Goal: Transaction & Acquisition: Purchase product/service

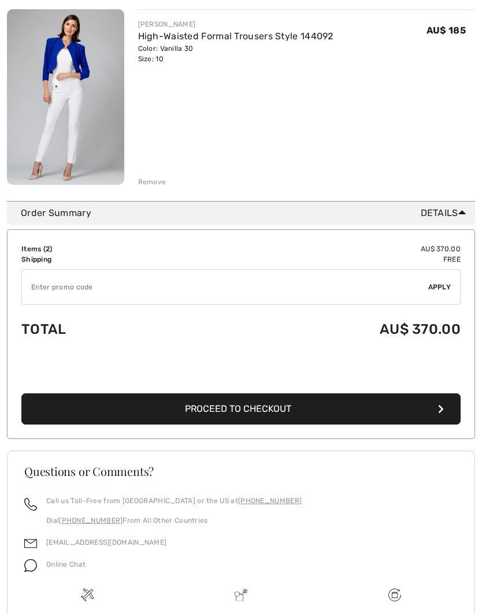
scroll to position [365, 0]
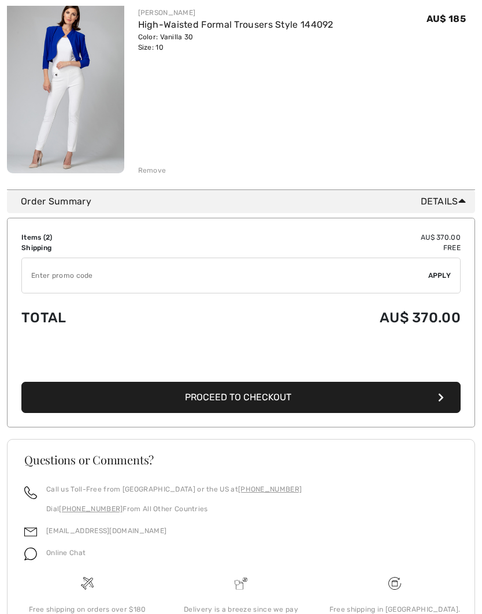
click at [224, 400] on span "Proceed to Checkout" at bounding box center [238, 397] width 106 height 11
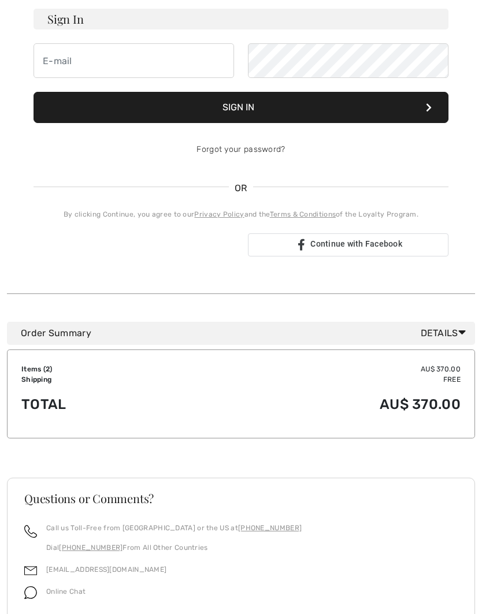
scroll to position [209, 0]
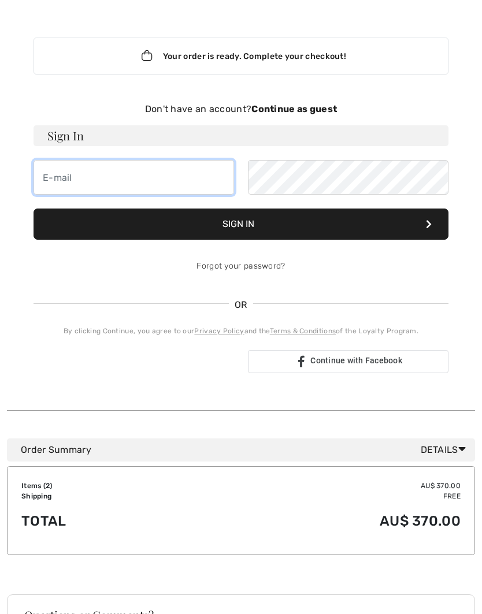
click at [114, 179] on input "email" at bounding box center [134, 177] width 201 height 35
type input "[EMAIL_ADDRESS][PERSON_NAME][DOMAIN_NAME]"
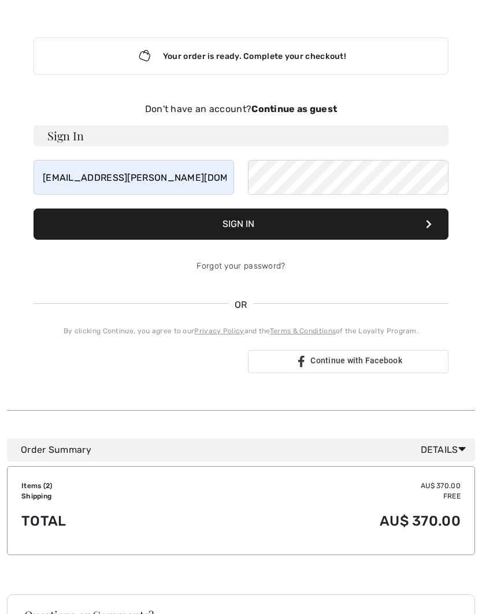
click at [424, 229] on button "Sign In" at bounding box center [241, 224] width 415 height 31
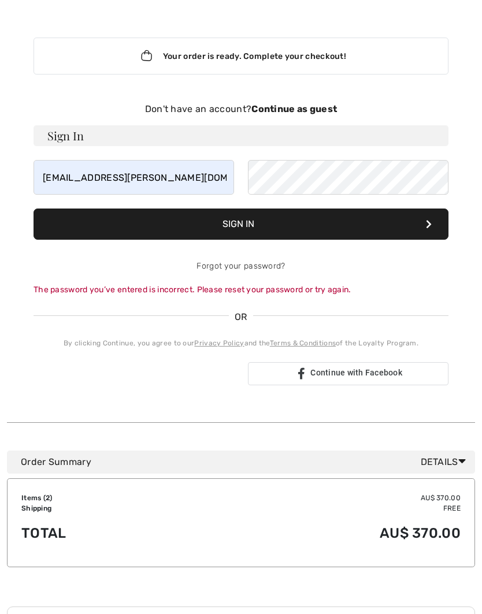
click at [343, 232] on button "Sign In" at bounding box center [241, 224] width 415 height 31
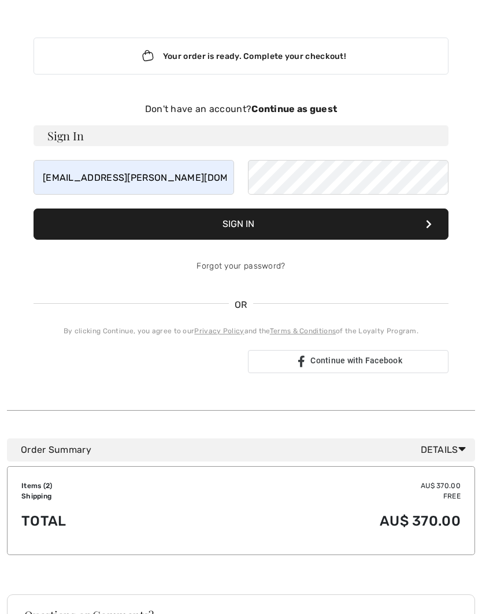
scroll to position [42, 0]
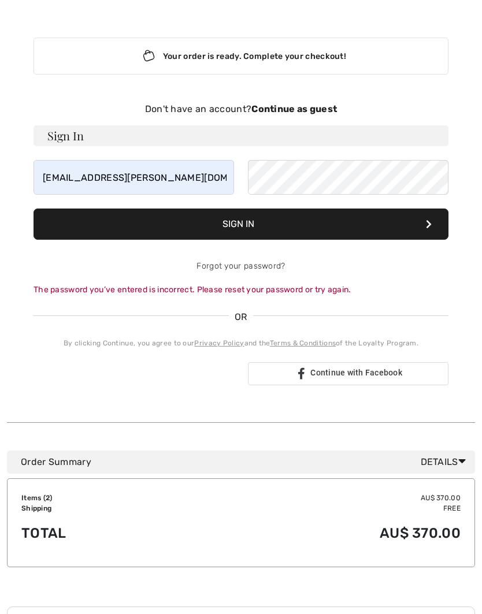
click at [140, 231] on button "Sign In" at bounding box center [241, 224] width 415 height 31
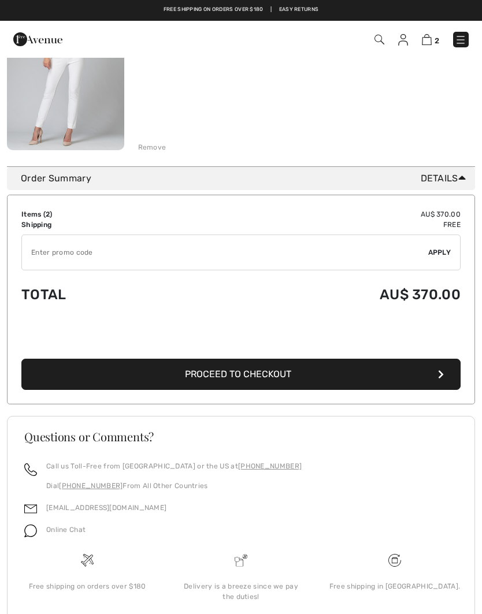
click at [47, 529] on span "Online Chat" at bounding box center [65, 530] width 39 height 8
